Goal: Task Accomplishment & Management: Use online tool/utility

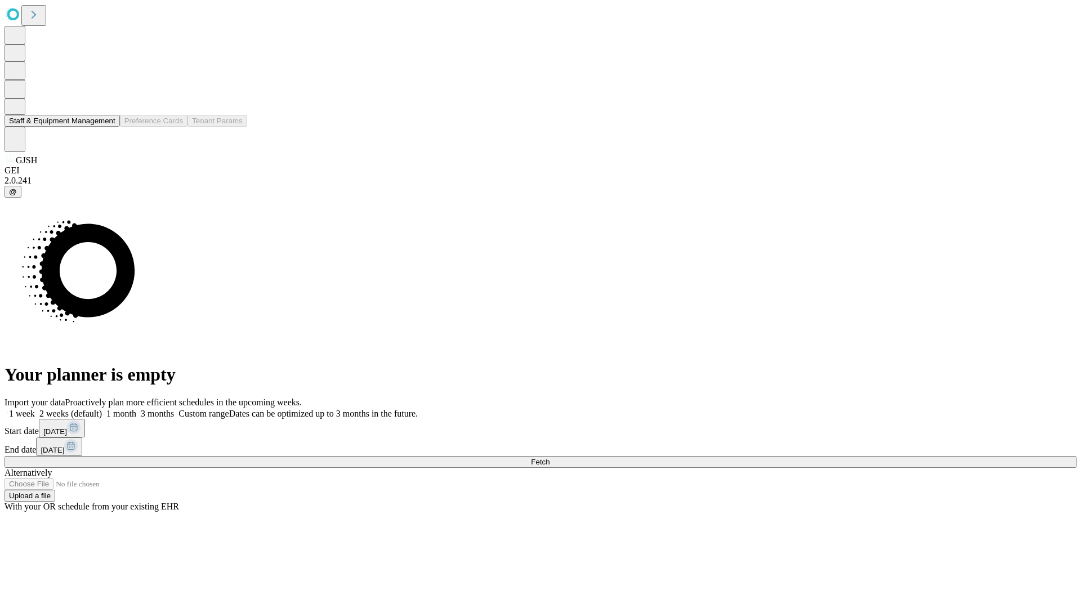
click at [108, 127] on button "Staff & Equipment Management" at bounding box center [62, 121] width 115 height 12
